Goal: Information Seeking & Learning: Learn about a topic

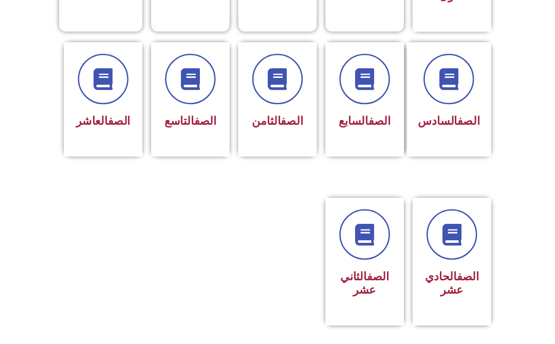
scroll to position [375, 0]
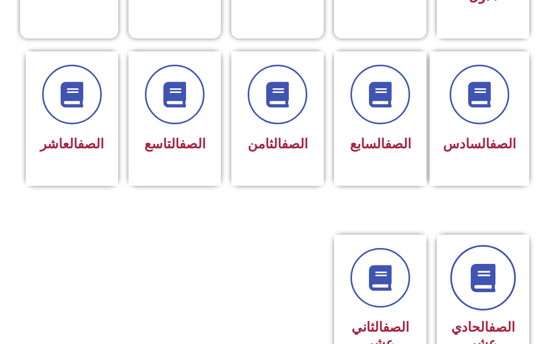
click at [482, 274] on link at bounding box center [483, 279] width 66 height 66
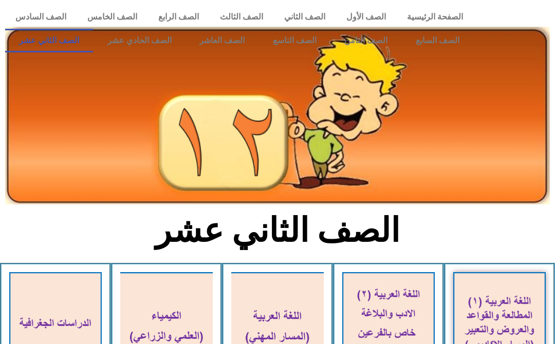
click at [137, 46] on link "الصف الحادي عشر" at bounding box center [139, 41] width 92 height 24
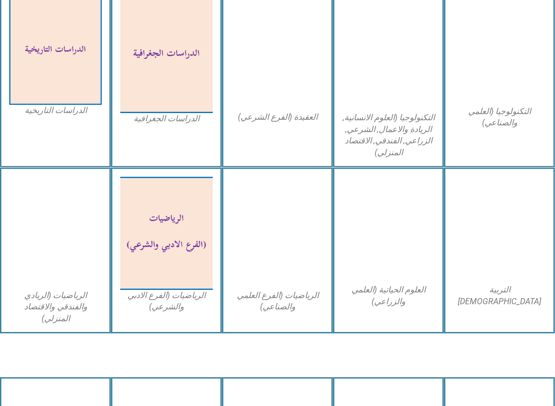
scroll to position [502, 0]
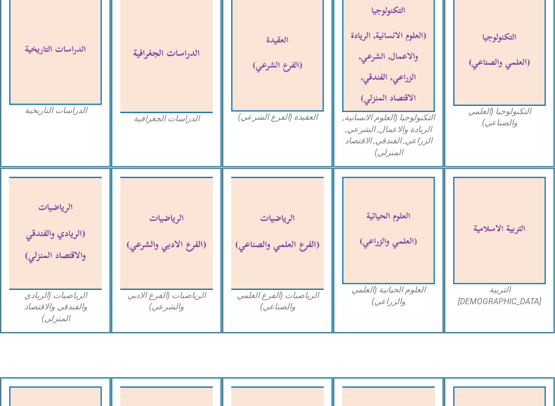
click at [520, 244] on img at bounding box center [499, 230] width 92 height 107
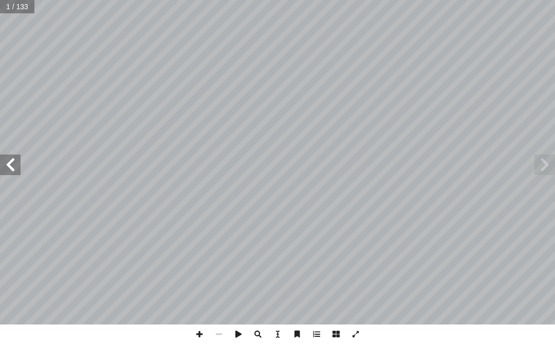
click at [18, 159] on span at bounding box center [10, 165] width 21 height 21
click at [7, 170] on span at bounding box center [10, 165] width 21 height 21
click at [13, 168] on span at bounding box center [10, 165] width 21 height 21
click at [7, 172] on span at bounding box center [10, 165] width 21 height 21
click at [19, 172] on span at bounding box center [10, 165] width 21 height 21
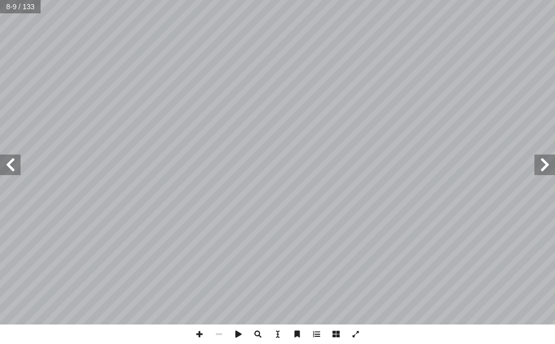
click at [19, 168] on span at bounding box center [10, 165] width 21 height 21
click at [18, 164] on span at bounding box center [10, 165] width 21 height 21
click at [14, 165] on span at bounding box center [10, 165] width 21 height 21
click at [7, 168] on span at bounding box center [10, 165] width 21 height 21
click at [16, 166] on span at bounding box center [10, 165] width 21 height 21
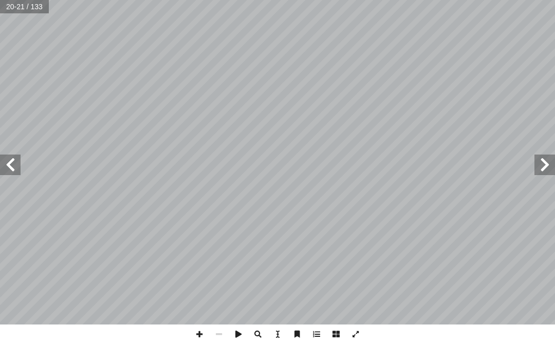
click at [16, 161] on span at bounding box center [10, 165] width 21 height 21
click at [19, 163] on span at bounding box center [10, 165] width 21 height 21
click at [16, 168] on span at bounding box center [10, 165] width 21 height 21
click at [20, 158] on span at bounding box center [10, 165] width 21 height 21
click at [17, 168] on span at bounding box center [10, 165] width 21 height 21
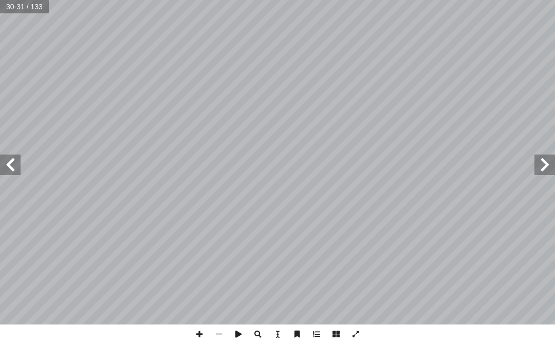
click at [17, 174] on span at bounding box center [10, 165] width 21 height 21
click at [14, 167] on span at bounding box center [10, 165] width 21 height 21
click at [18, 161] on span at bounding box center [10, 165] width 21 height 21
click at [20, 156] on span at bounding box center [10, 165] width 21 height 21
click at [5, 166] on span at bounding box center [10, 165] width 21 height 21
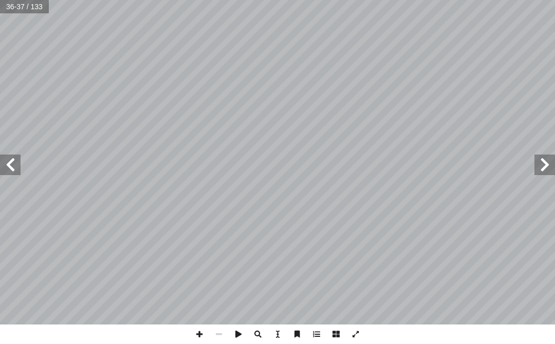
click at [18, 161] on span at bounding box center [10, 165] width 21 height 21
click at [19, 162] on span at bounding box center [10, 165] width 21 height 21
click at [17, 169] on span at bounding box center [10, 165] width 21 height 21
click at [19, 172] on span at bounding box center [10, 165] width 21 height 21
click at [20, 168] on span at bounding box center [10, 165] width 21 height 21
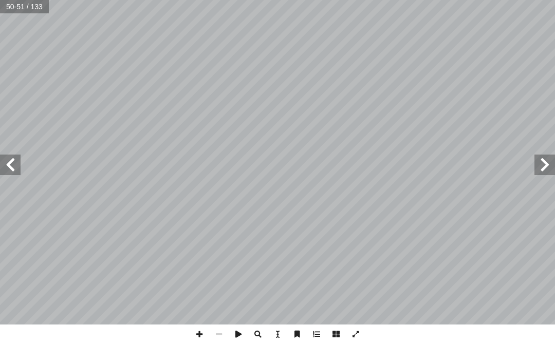
click at [537, 169] on span at bounding box center [544, 165] width 21 height 21
click at [539, 159] on span at bounding box center [544, 165] width 21 height 21
click at [15, 159] on span at bounding box center [10, 165] width 21 height 21
click at [15, 167] on span at bounding box center [10, 165] width 21 height 21
click at [16, 164] on span at bounding box center [10, 165] width 21 height 21
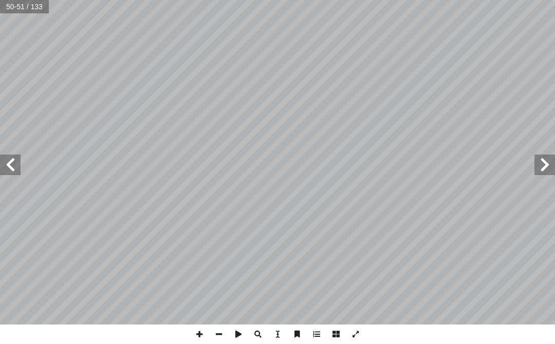
click at [546, 167] on span at bounding box center [544, 165] width 21 height 21
click at [543, 160] on span at bounding box center [544, 165] width 21 height 21
click at [18, 174] on span at bounding box center [10, 165] width 21 height 21
click at [538, 162] on span at bounding box center [544, 165] width 21 height 21
click at [11, 169] on span at bounding box center [10, 165] width 21 height 21
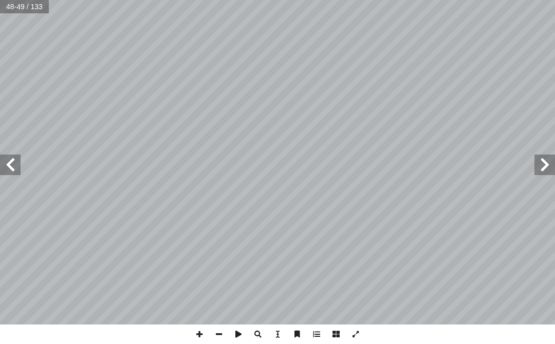
click at [549, 171] on span at bounding box center [544, 165] width 21 height 21
click at [12, 156] on span at bounding box center [10, 165] width 21 height 21
click at [544, 163] on span at bounding box center [544, 165] width 21 height 21
click at [20, 171] on span at bounding box center [10, 165] width 21 height 21
click at [549, 166] on span at bounding box center [544, 165] width 21 height 21
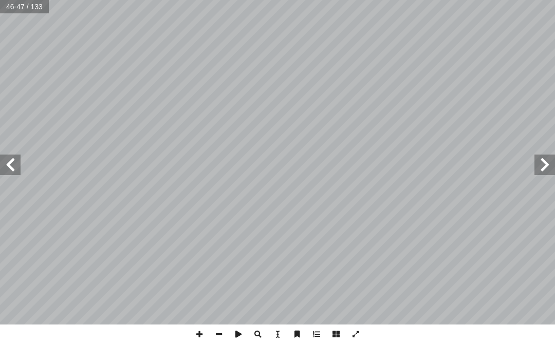
click at [16, 163] on span at bounding box center [10, 165] width 21 height 21
click at [551, 163] on span at bounding box center [544, 165] width 21 height 21
click at [14, 162] on span at bounding box center [10, 165] width 21 height 21
click at [550, 165] on span at bounding box center [544, 165] width 21 height 21
click at [7, 164] on span at bounding box center [10, 165] width 21 height 21
